Goal: Information Seeking & Learning: Learn about a topic

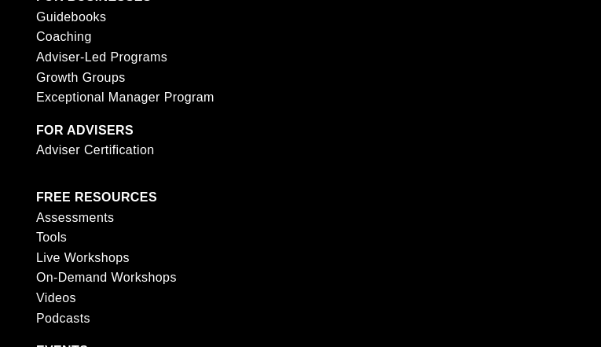
scroll to position [2098, 0]
